Goal: Information Seeking & Learning: Learn about a topic

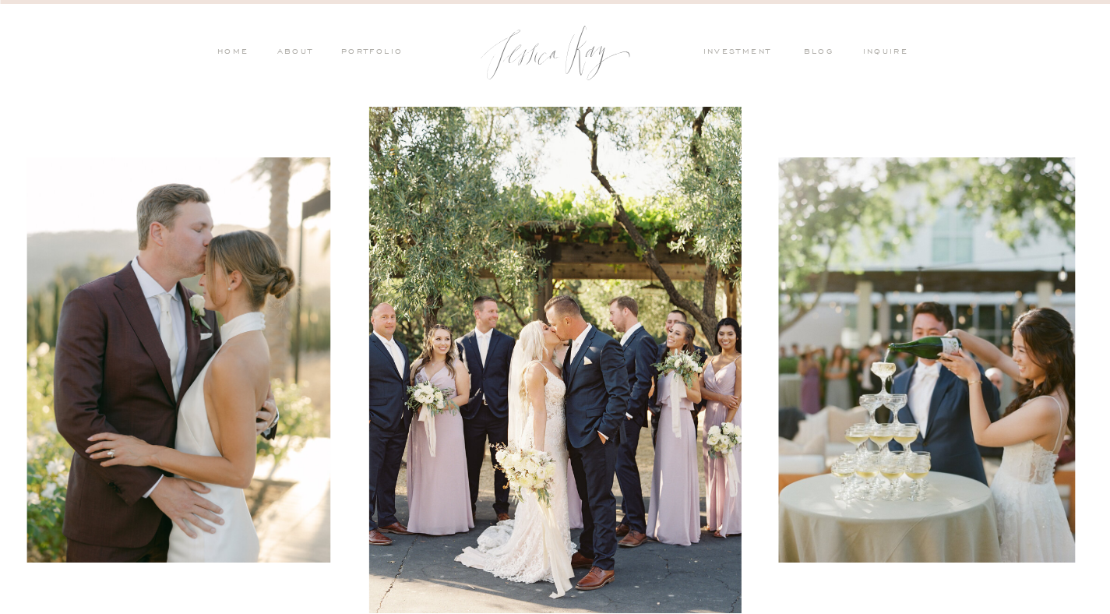
click at [382, 49] on nav "PORTFOLIO" at bounding box center [371, 53] width 65 height 14
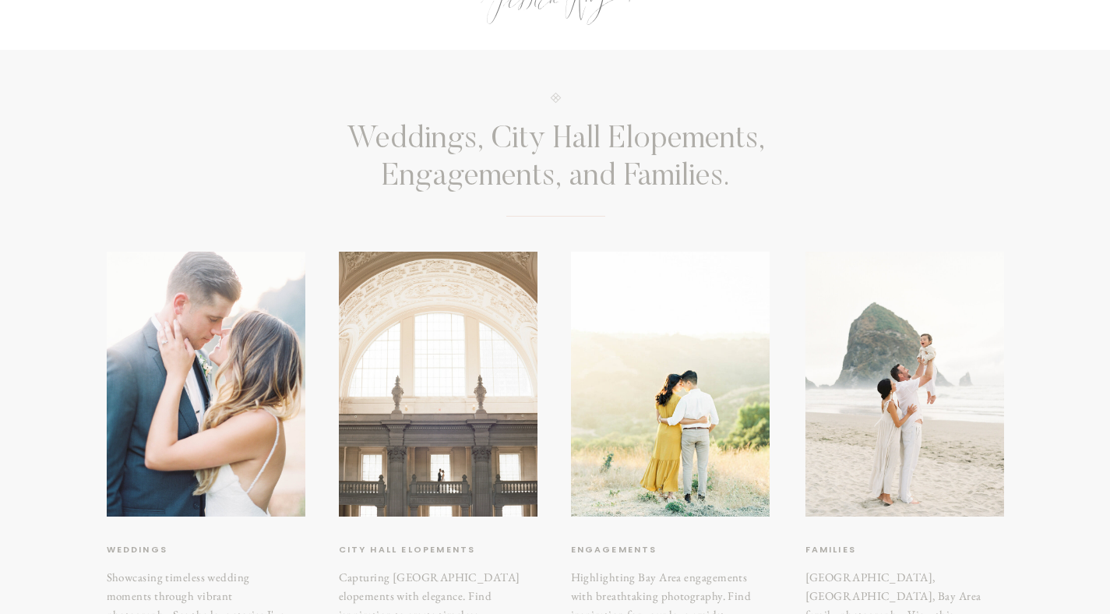
scroll to position [56, 0]
click at [428, 311] on div at bounding box center [438, 383] width 199 height 265
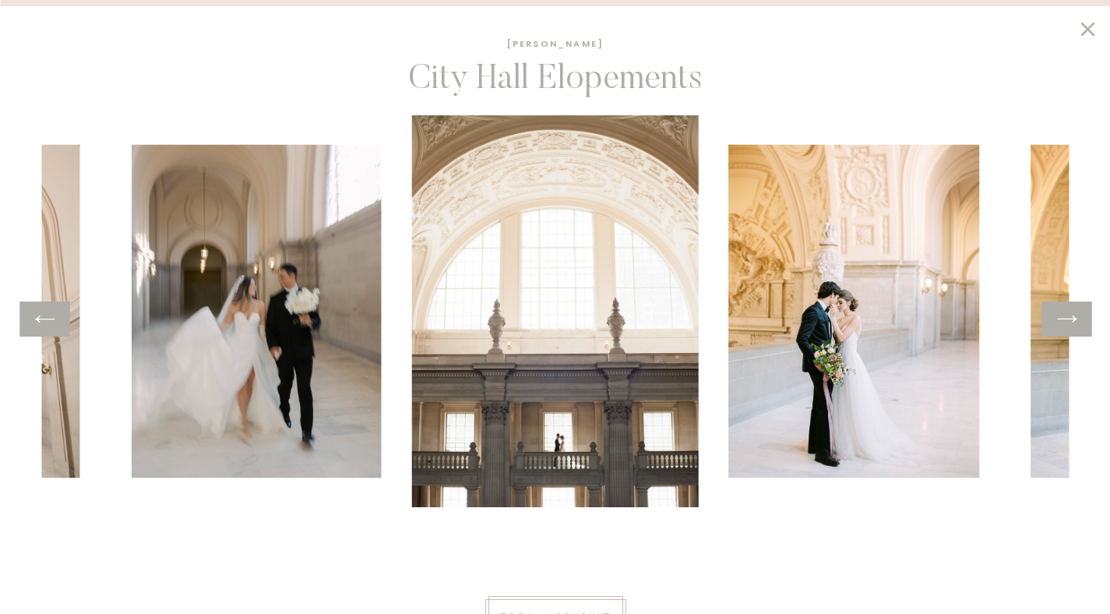
scroll to position [158, 0]
click at [1074, 336] on div at bounding box center [1067, 318] width 50 height 35
click at [1068, 312] on icon at bounding box center [1067, 319] width 23 height 24
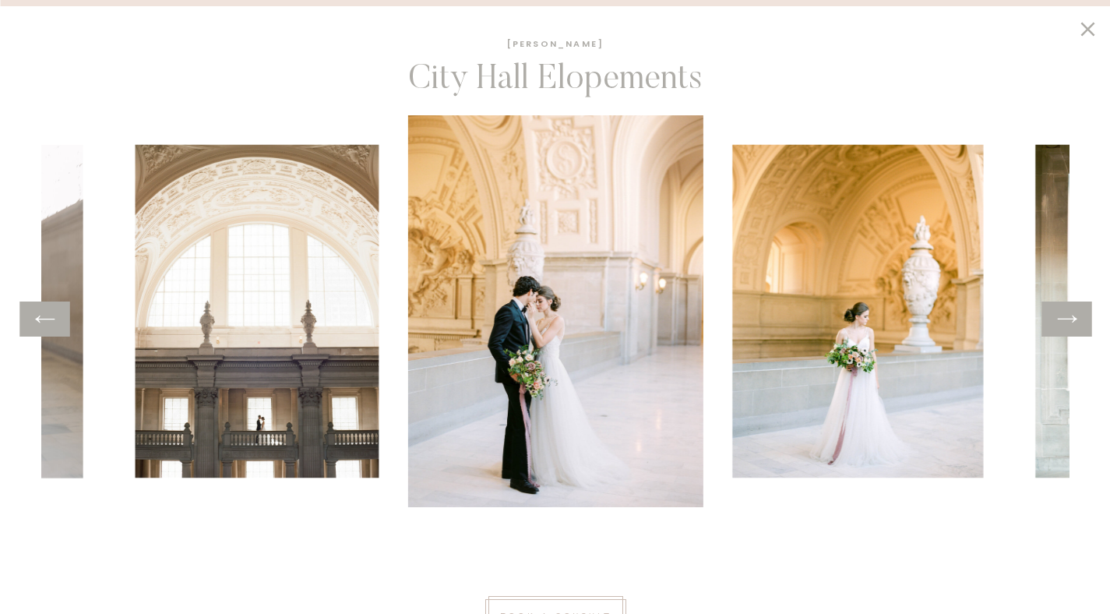
click at [1067, 312] on icon at bounding box center [1067, 319] width 23 height 24
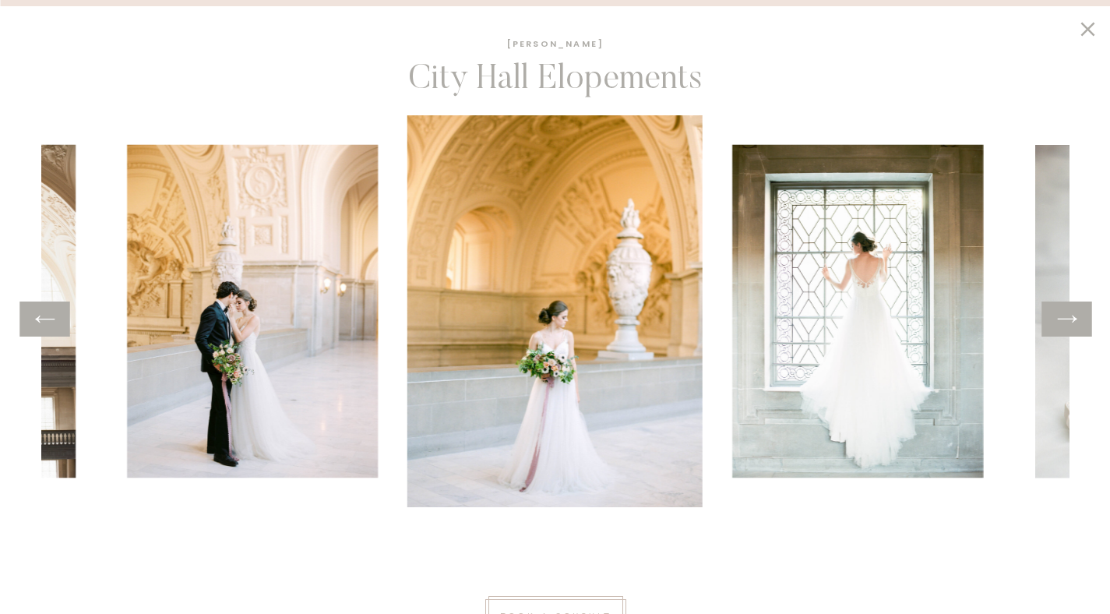
click at [1067, 312] on icon at bounding box center [1067, 319] width 23 height 24
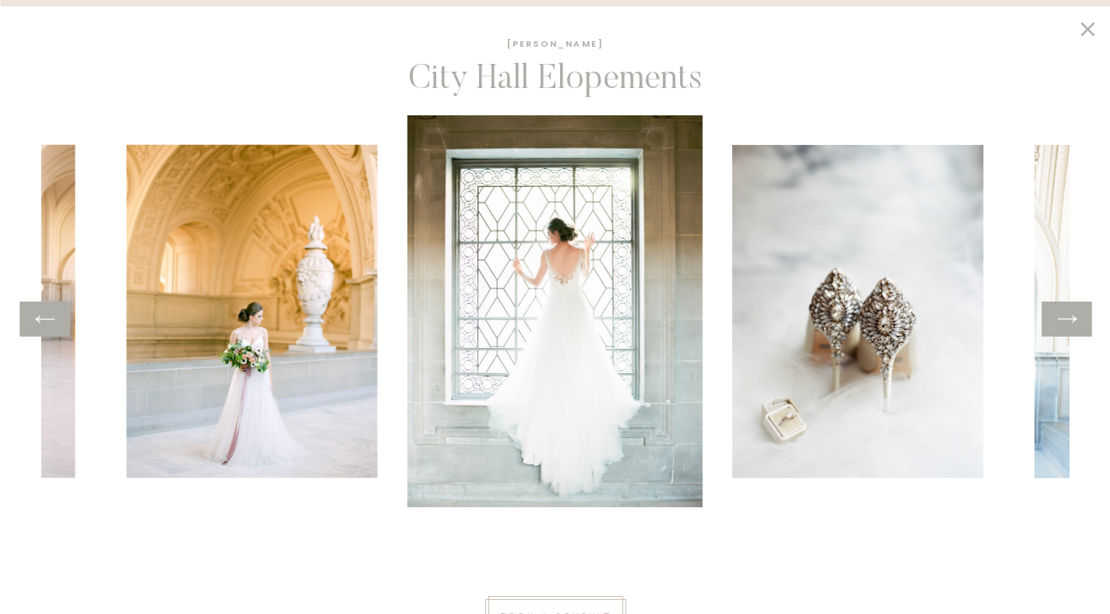
click at [1067, 312] on icon at bounding box center [1067, 319] width 23 height 24
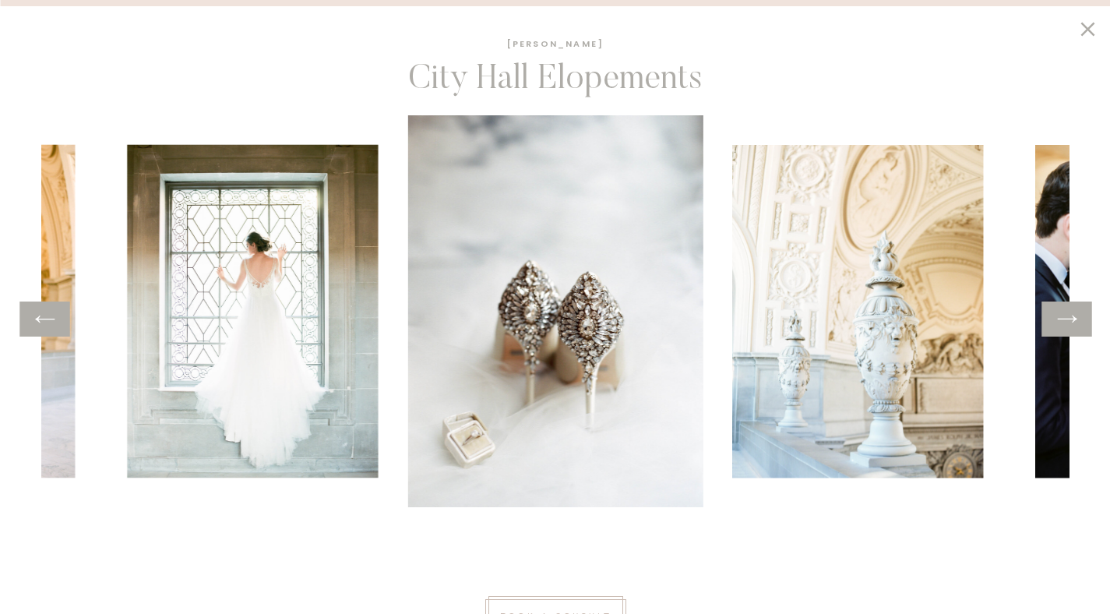
click at [1067, 312] on icon at bounding box center [1067, 319] width 23 height 24
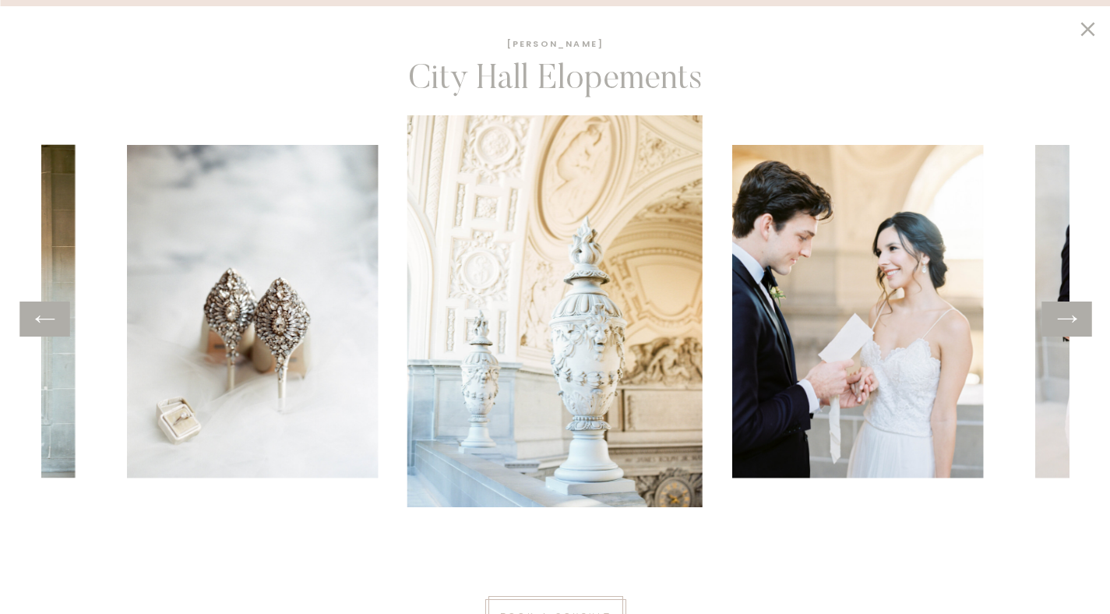
click at [1067, 312] on icon at bounding box center [1067, 319] width 23 height 24
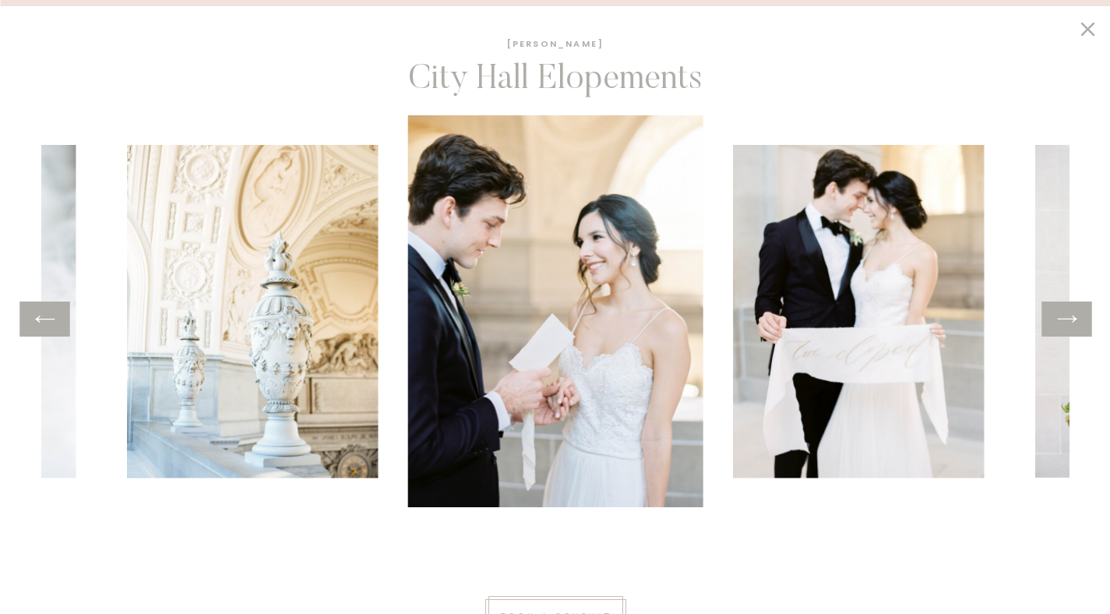
click at [1067, 312] on icon at bounding box center [1067, 319] width 23 height 24
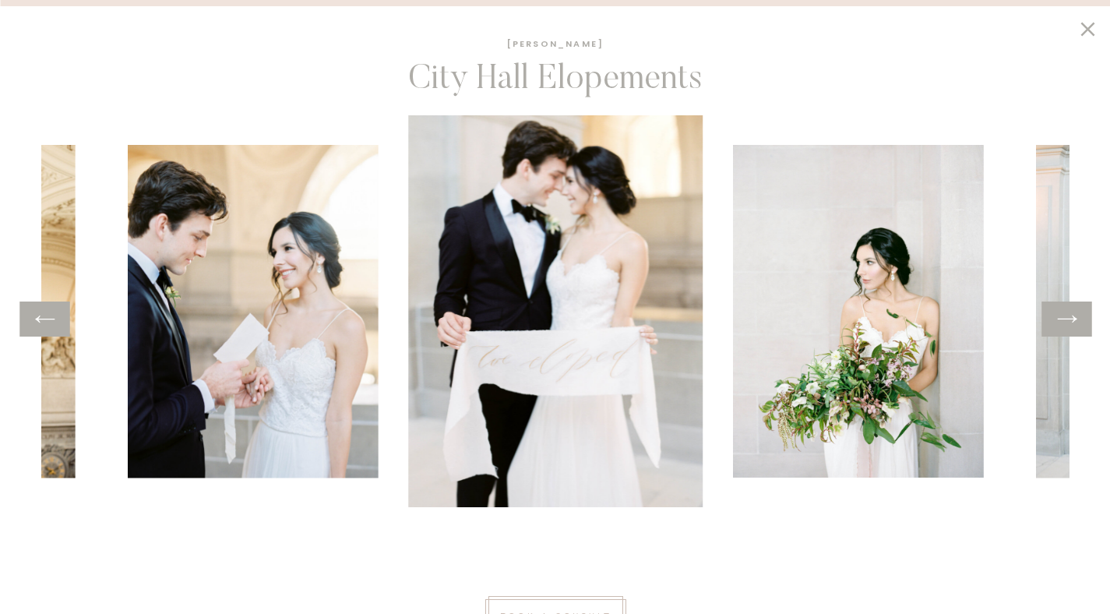
click at [1067, 312] on icon at bounding box center [1067, 319] width 23 height 24
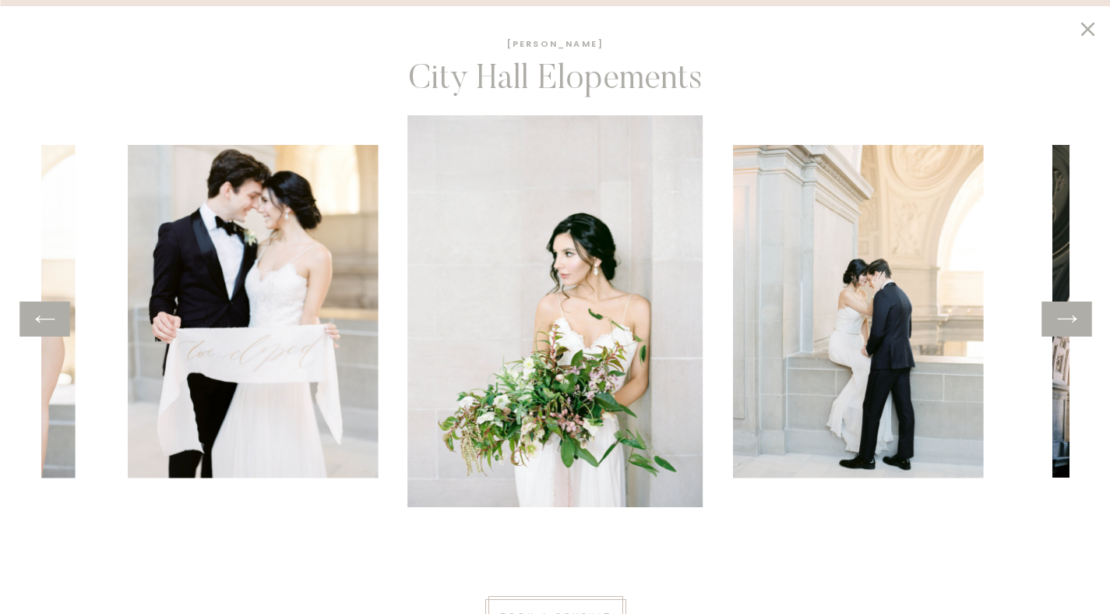
click at [1067, 312] on icon at bounding box center [1067, 319] width 23 height 24
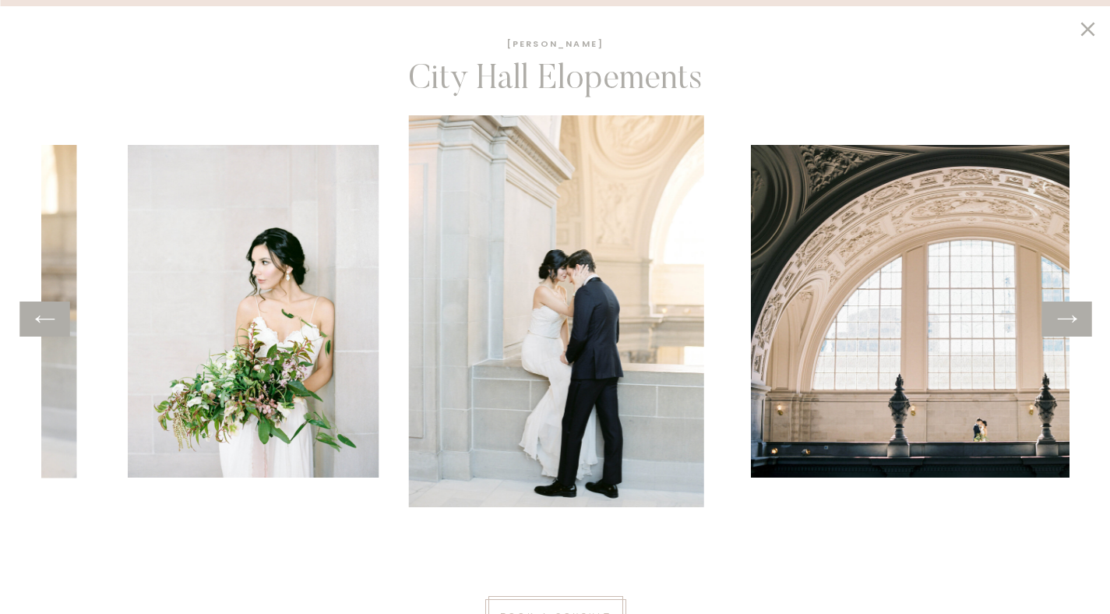
click at [1066, 312] on icon at bounding box center [1067, 319] width 23 height 24
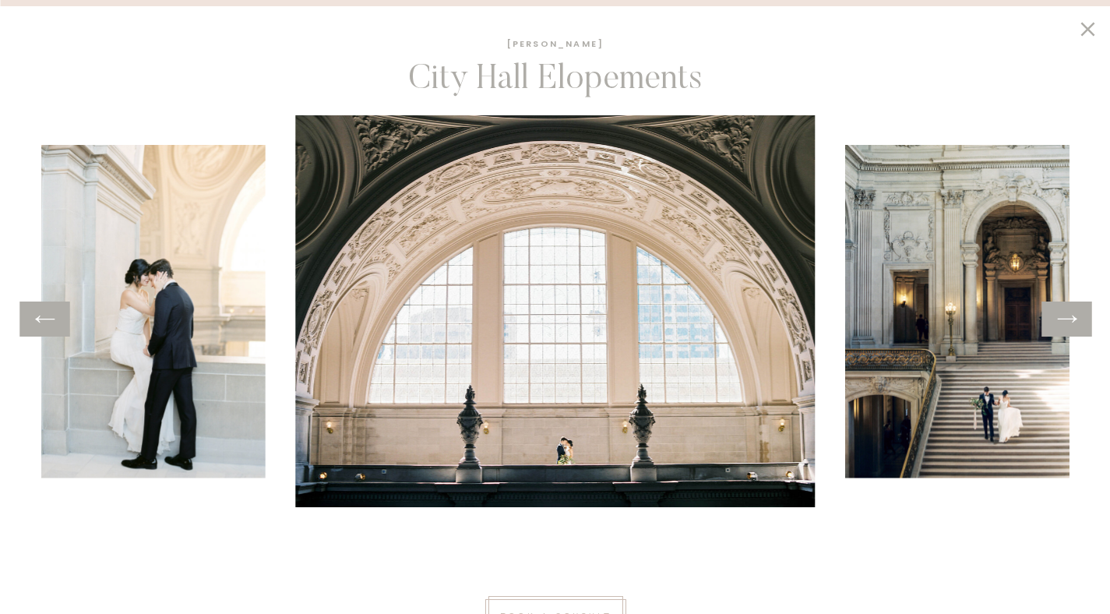
click at [1066, 312] on icon at bounding box center [1067, 319] width 23 height 24
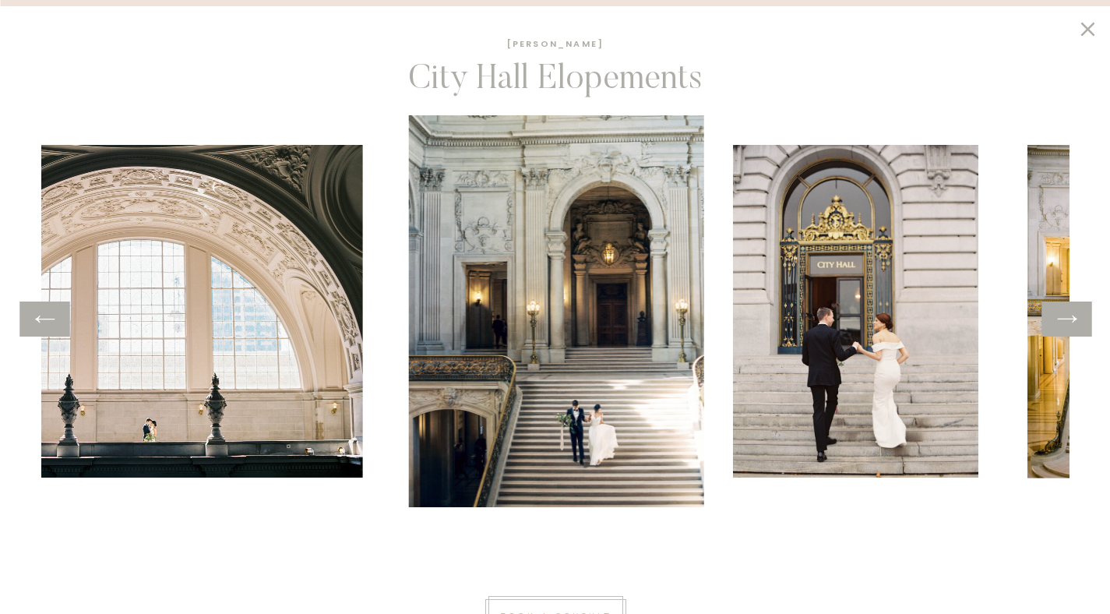
click at [1066, 312] on icon at bounding box center [1067, 319] width 23 height 24
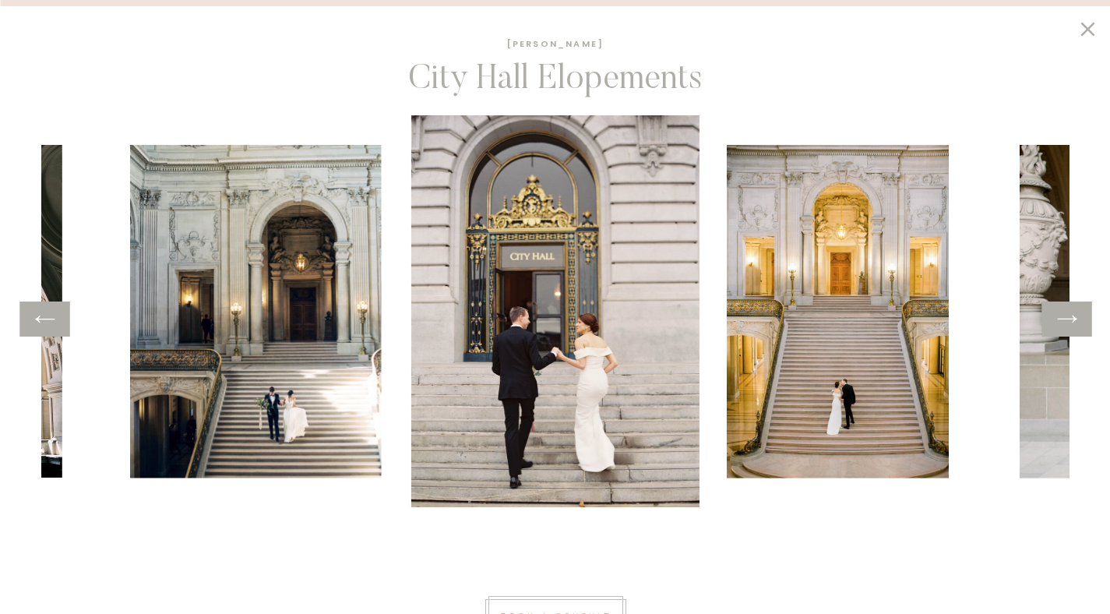
click at [1066, 312] on icon at bounding box center [1067, 319] width 23 height 24
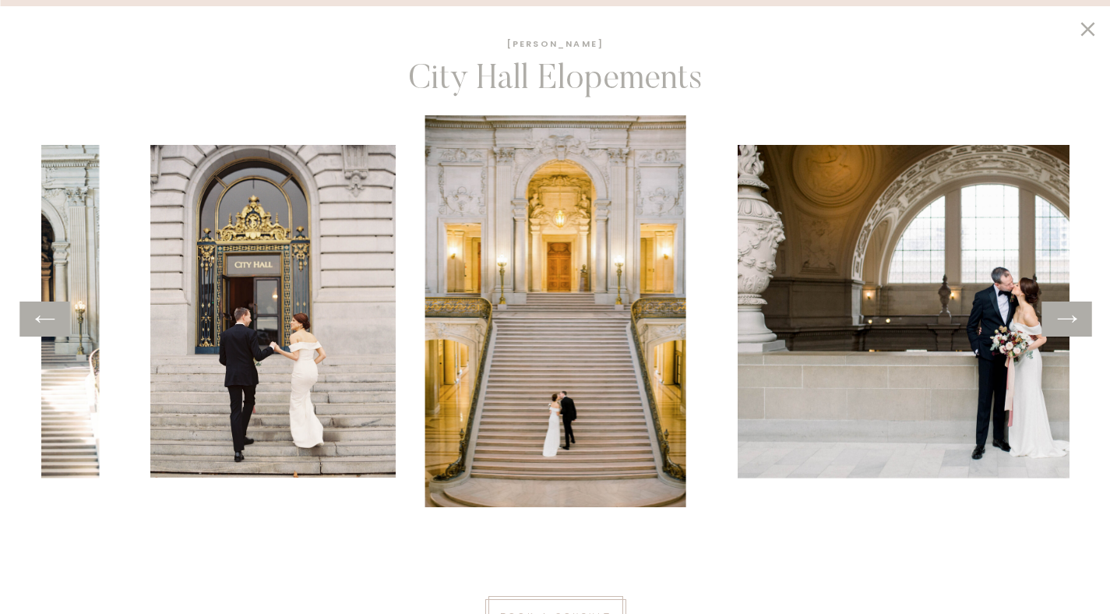
click at [1066, 312] on icon at bounding box center [1067, 319] width 23 height 24
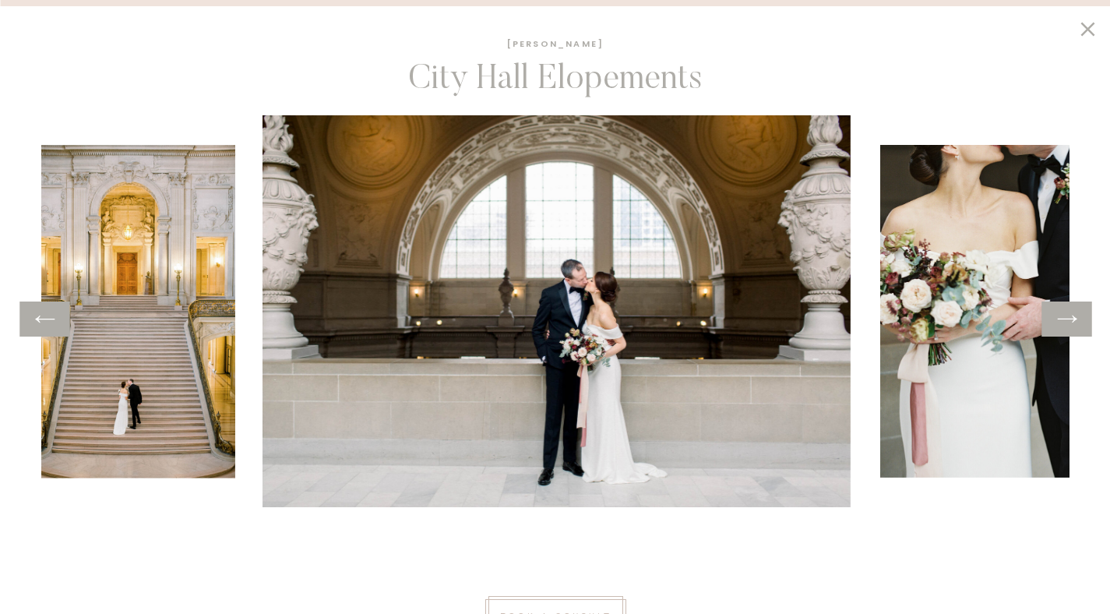
click at [1069, 312] on icon at bounding box center [1067, 319] width 23 height 24
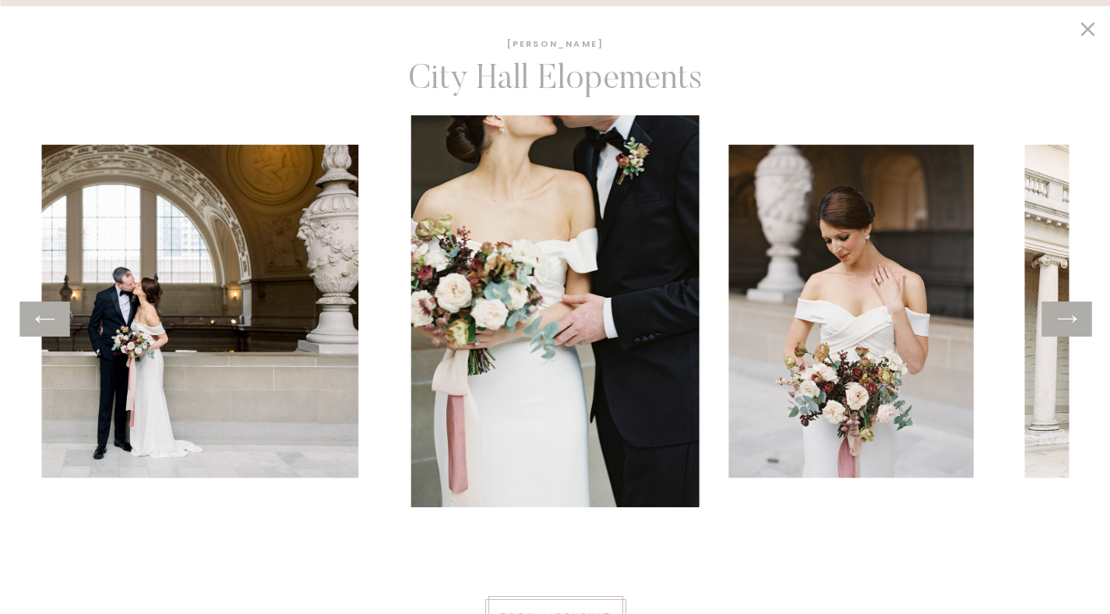
click at [1072, 311] on icon at bounding box center [1067, 319] width 23 height 24
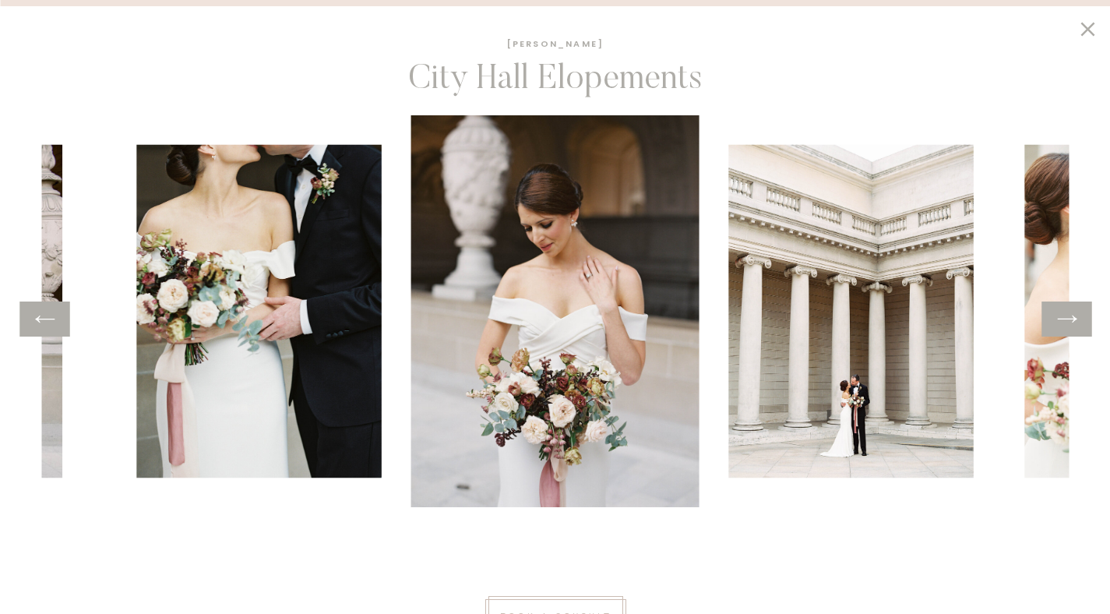
click at [1072, 305] on div at bounding box center [1067, 318] width 50 height 35
click at [1075, 325] on icon at bounding box center [1067, 319] width 23 height 24
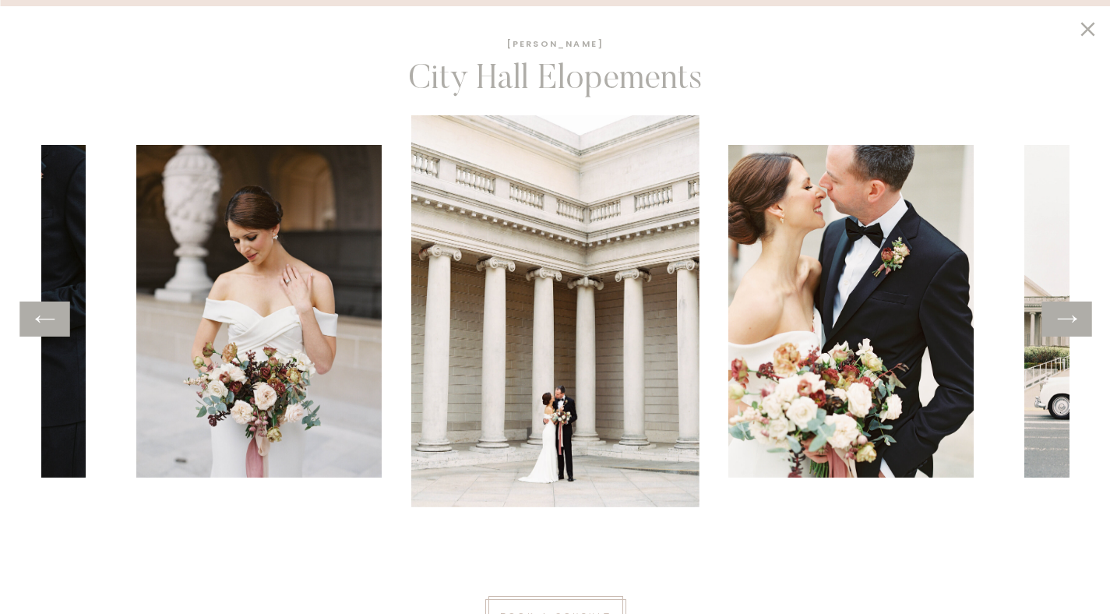
click at [1075, 325] on icon at bounding box center [1067, 319] width 23 height 24
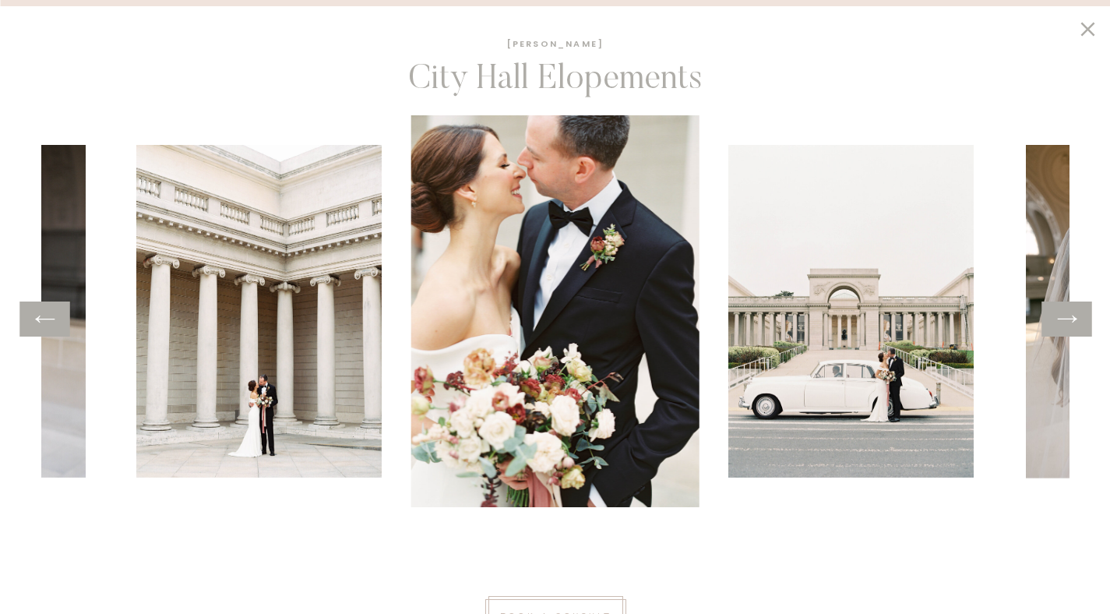
click at [1075, 325] on icon at bounding box center [1067, 319] width 23 height 24
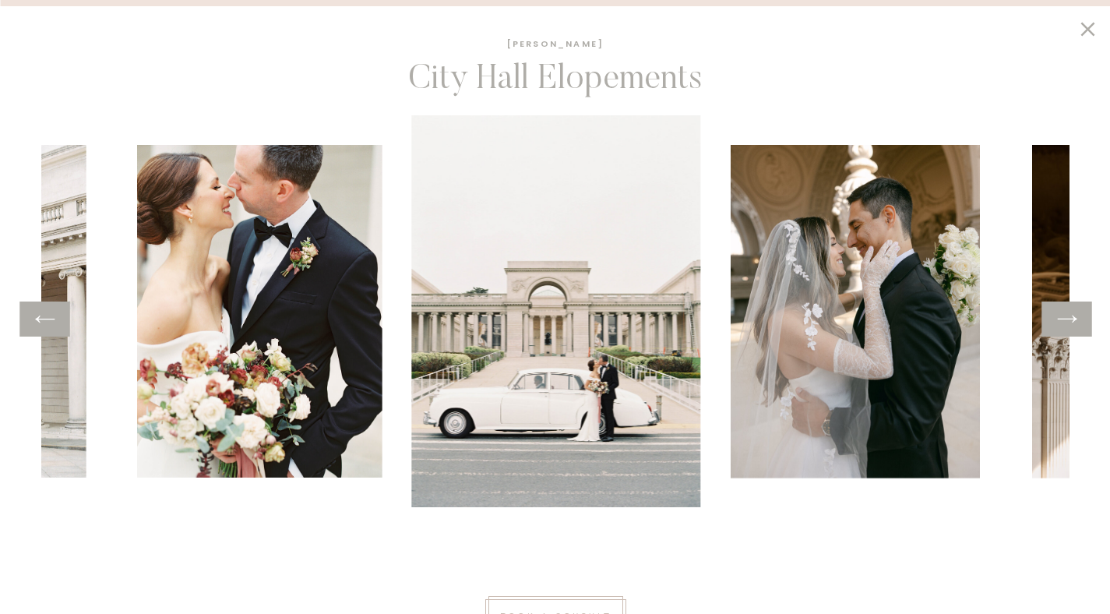
click at [1075, 325] on icon at bounding box center [1067, 319] width 23 height 24
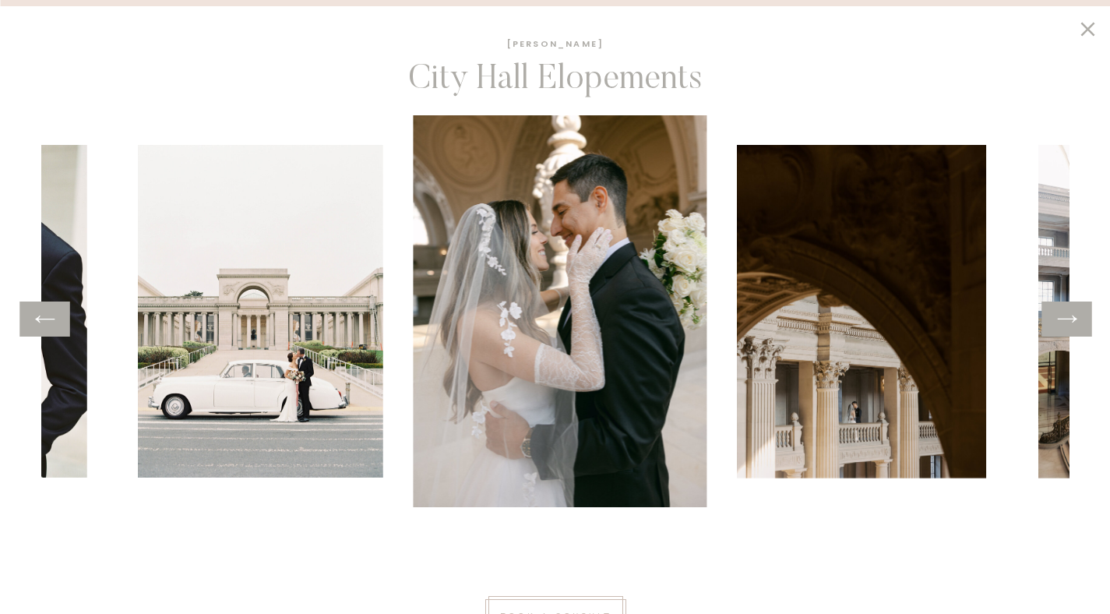
click at [1075, 325] on icon at bounding box center [1067, 319] width 23 height 24
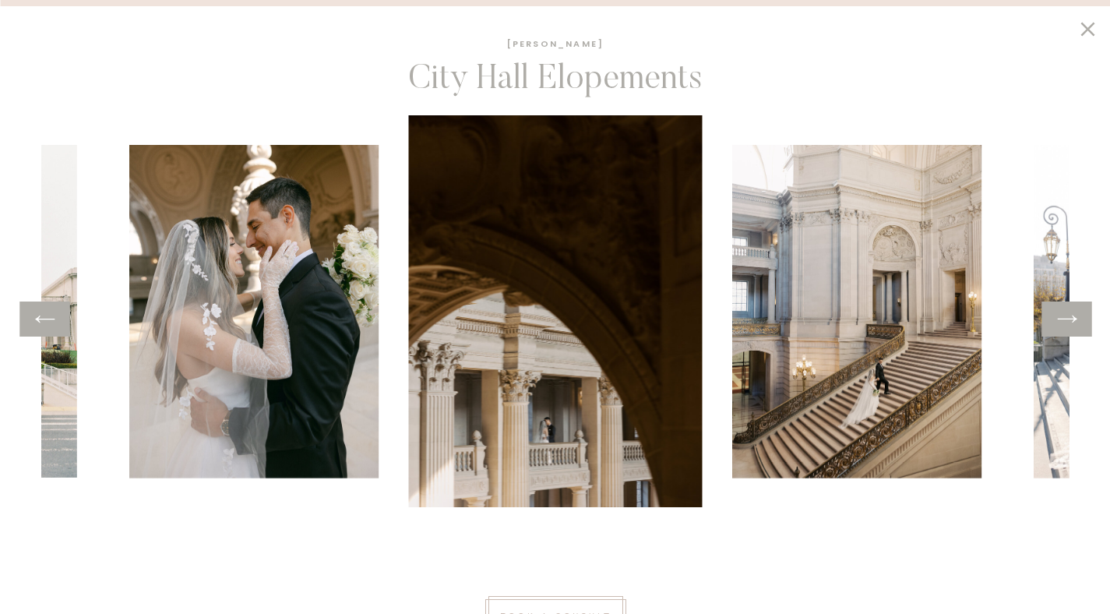
click at [1075, 325] on icon at bounding box center [1067, 319] width 23 height 24
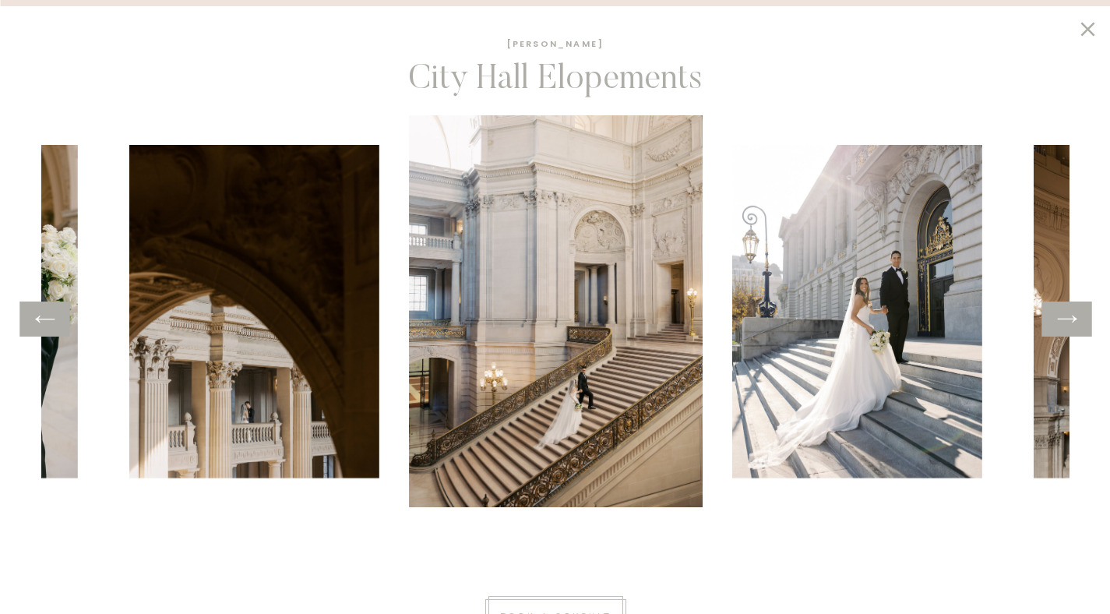
click at [1075, 324] on icon at bounding box center [1067, 319] width 23 height 24
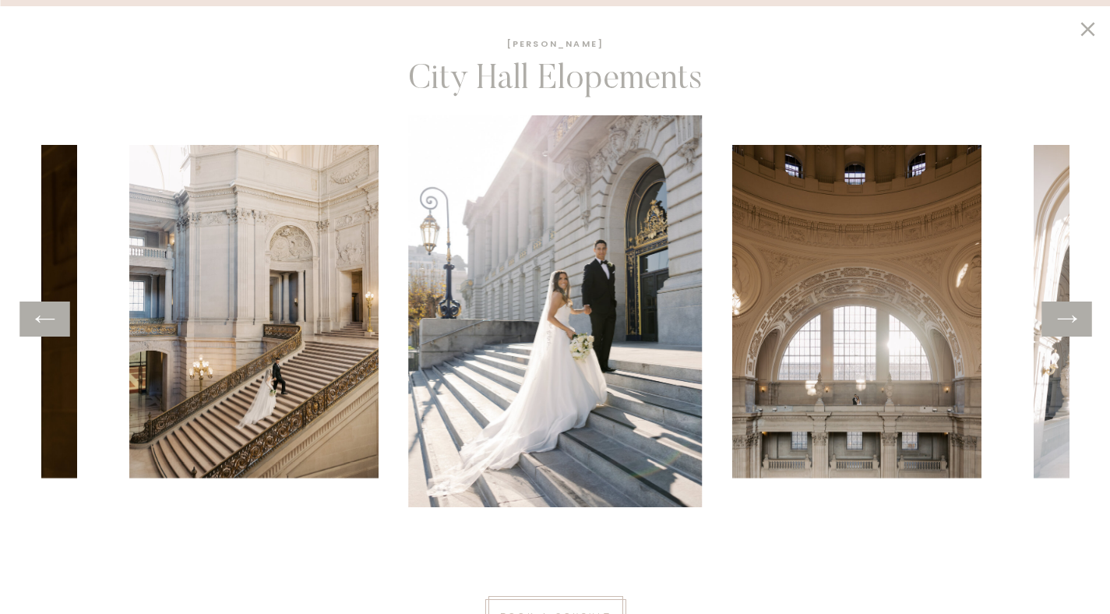
click at [1075, 324] on icon at bounding box center [1067, 319] width 23 height 24
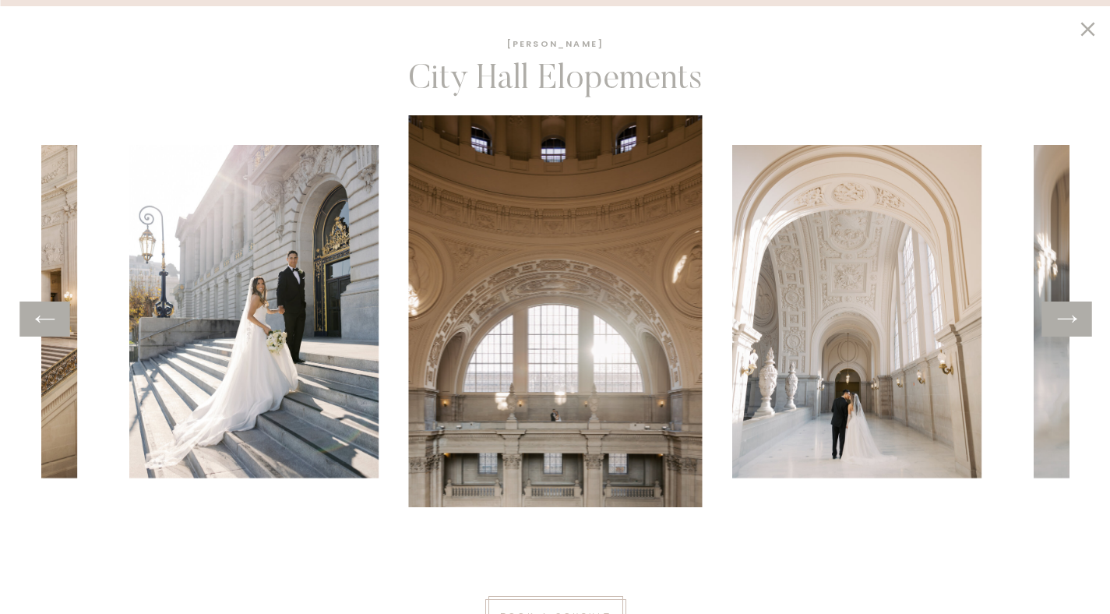
click at [1075, 324] on icon at bounding box center [1067, 319] width 23 height 24
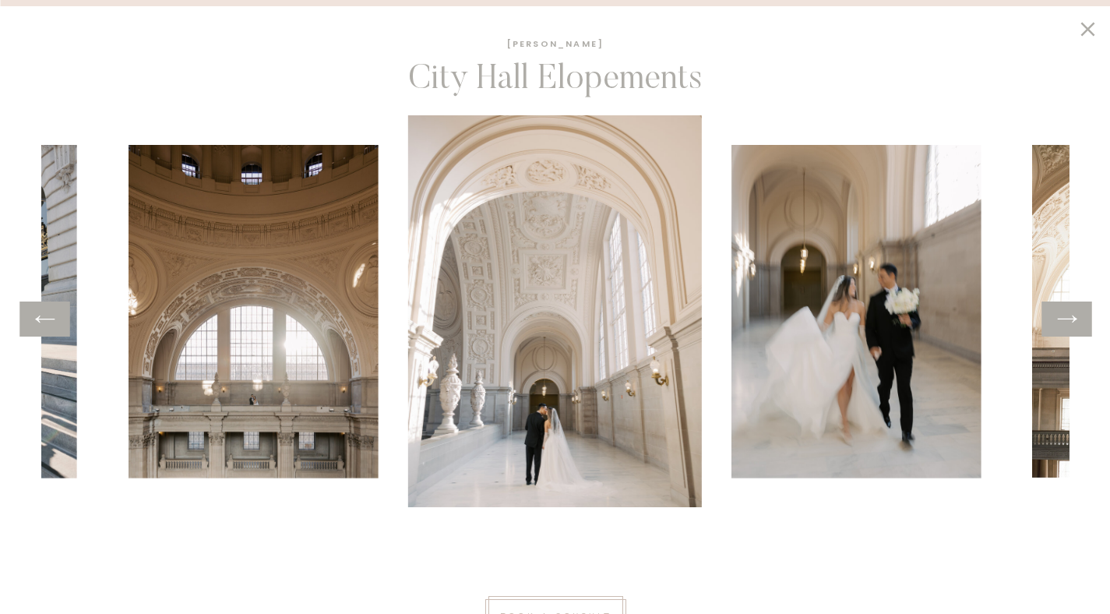
click at [1075, 324] on icon at bounding box center [1067, 319] width 23 height 24
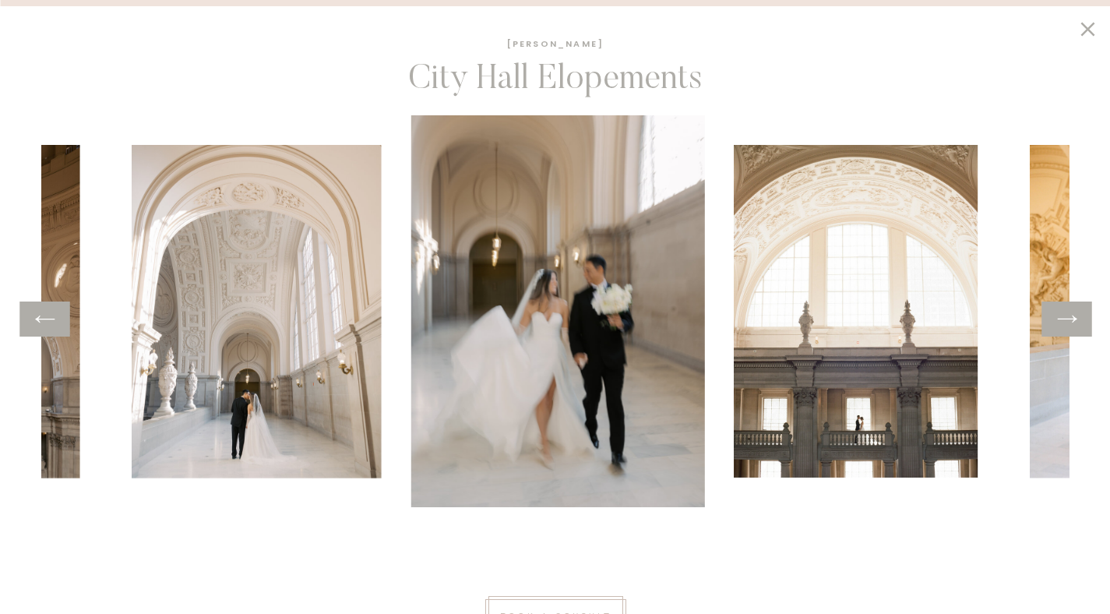
click at [1075, 324] on icon at bounding box center [1067, 319] width 23 height 24
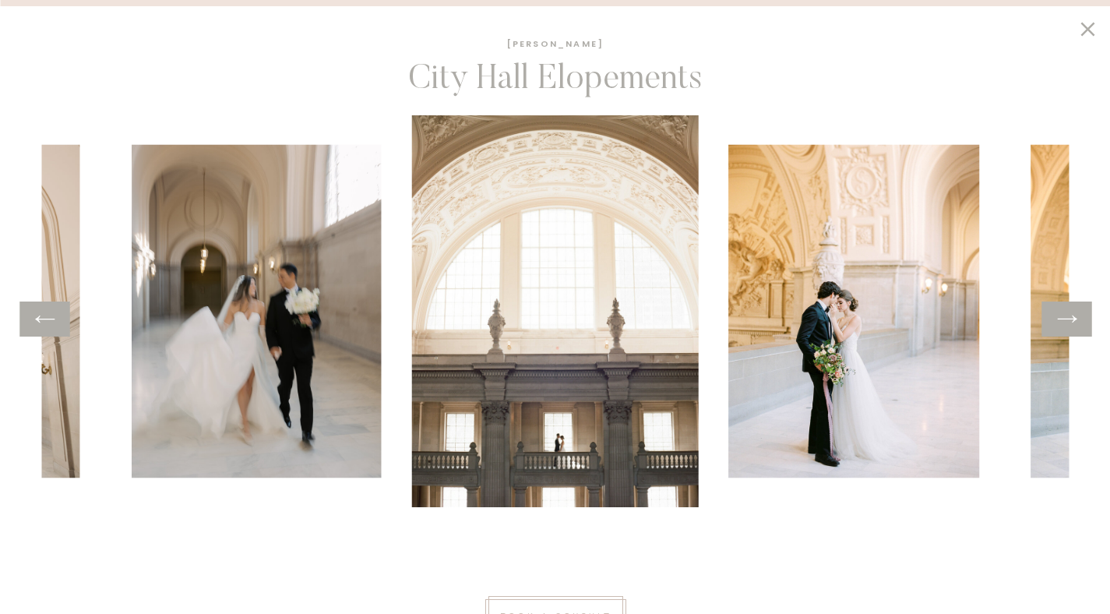
click at [1075, 324] on icon at bounding box center [1067, 319] width 23 height 24
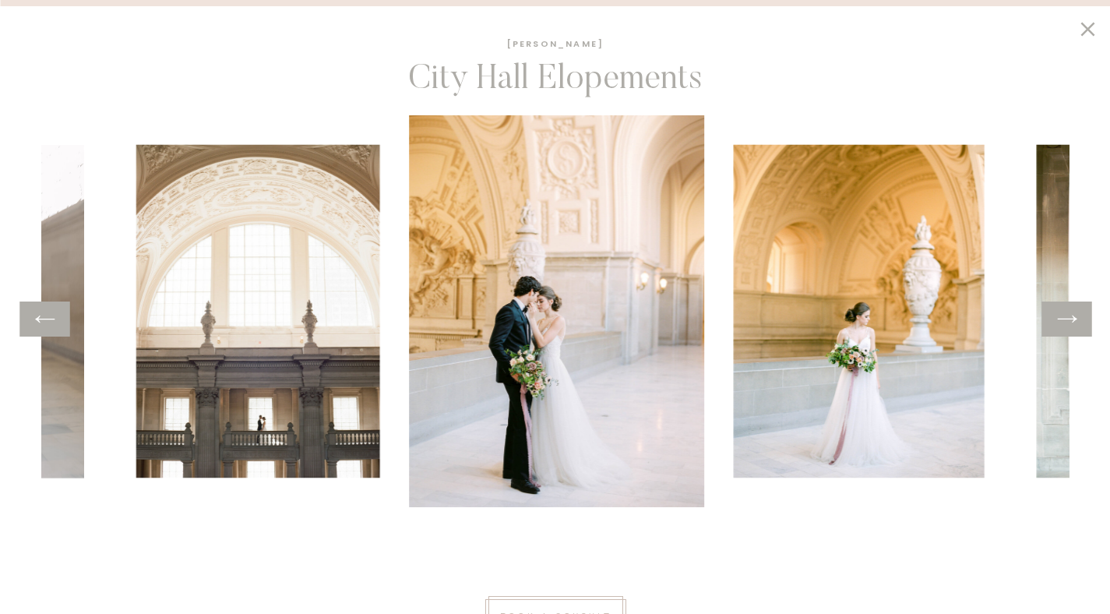
click at [1075, 324] on icon at bounding box center [1067, 319] width 23 height 24
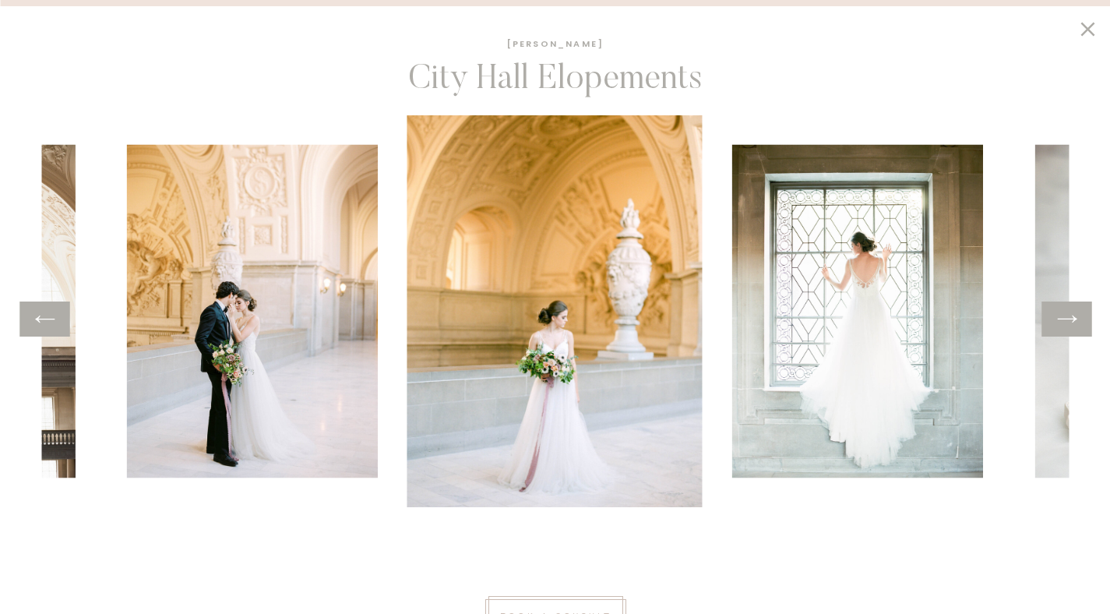
click at [667, 363] on img at bounding box center [554, 311] width 295 height 392
click at [392, 367] on div at bounding box center [324, 311] width 1028 height 392
click at [335, 373] on img at bounding box center [252, 311] width 251 height 333
click at [335, 372] on img at bounding box center [252, 311] width 251 height 333
click at [1066, 314] on icon at bounding box center [1067, 319] width 23 height 24
